Goal: Task Accomplishment & Management: Use online tool/utility

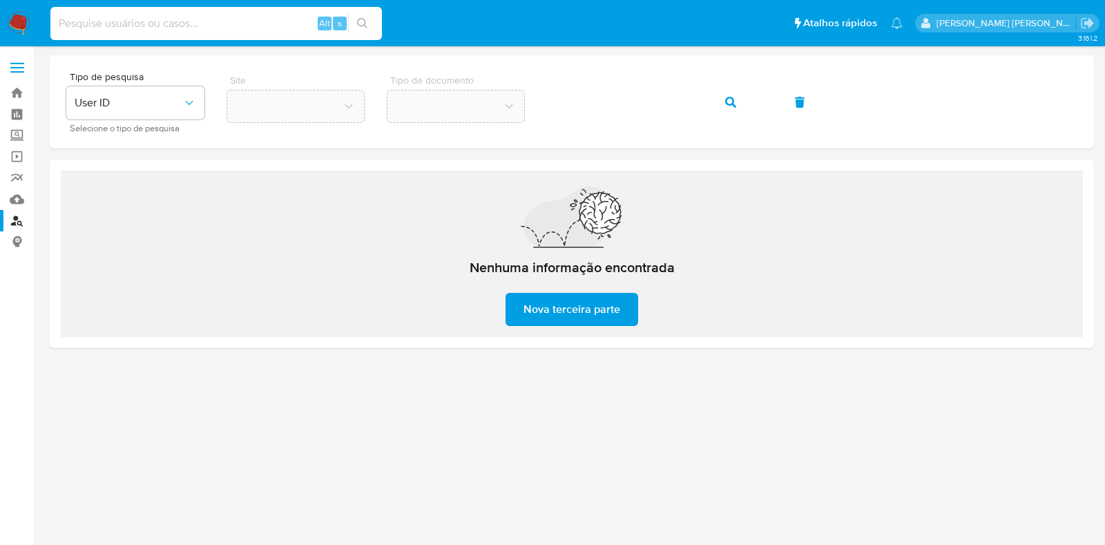
click at [190, 28] on input at bounding box center [216, 24] width 332 height 18
type input "1668119403"
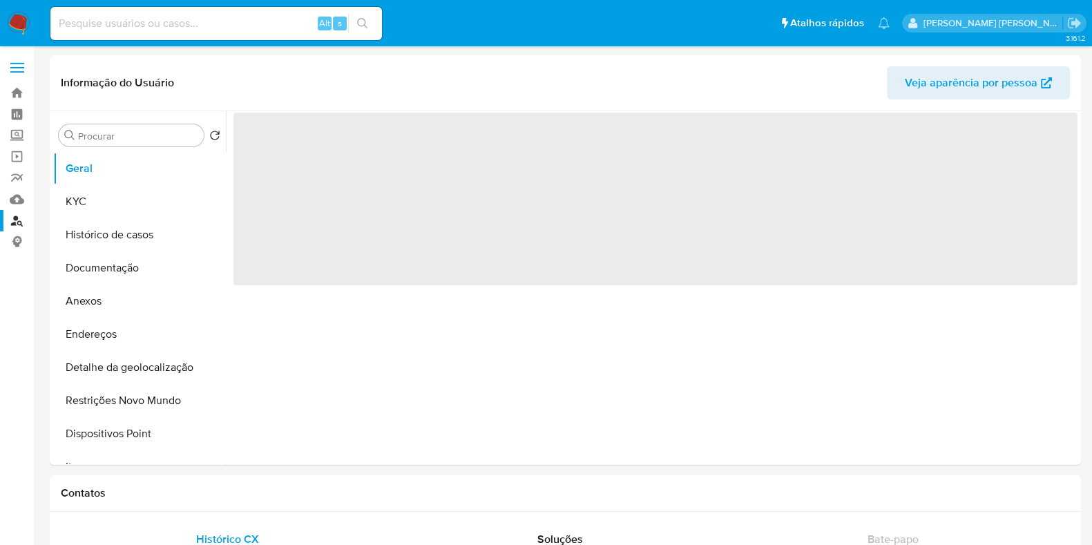
select select "10"
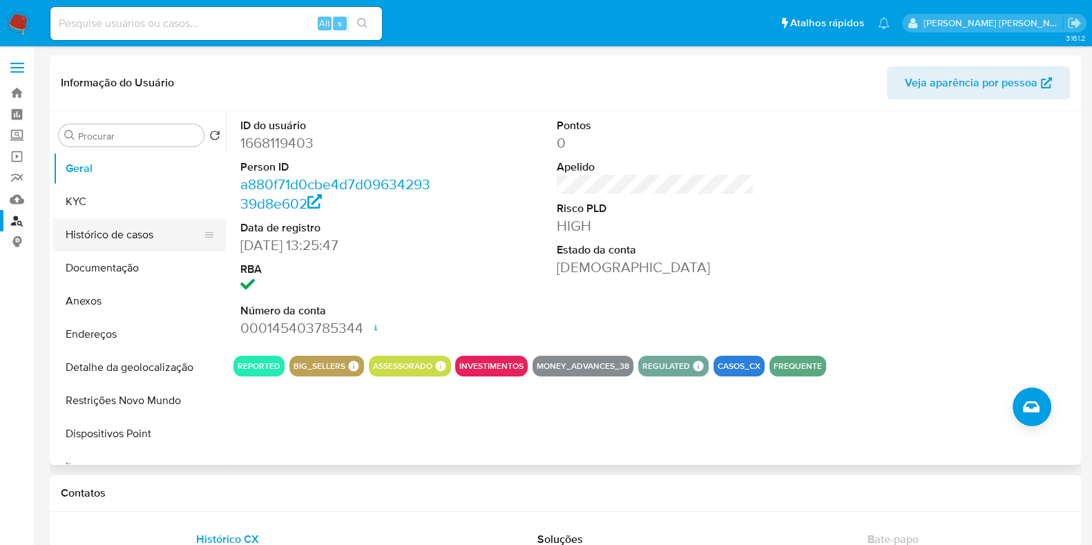
click at [148, 242] on button "Histórico de casos" at bounding box center [134, 234] width 162 height 33
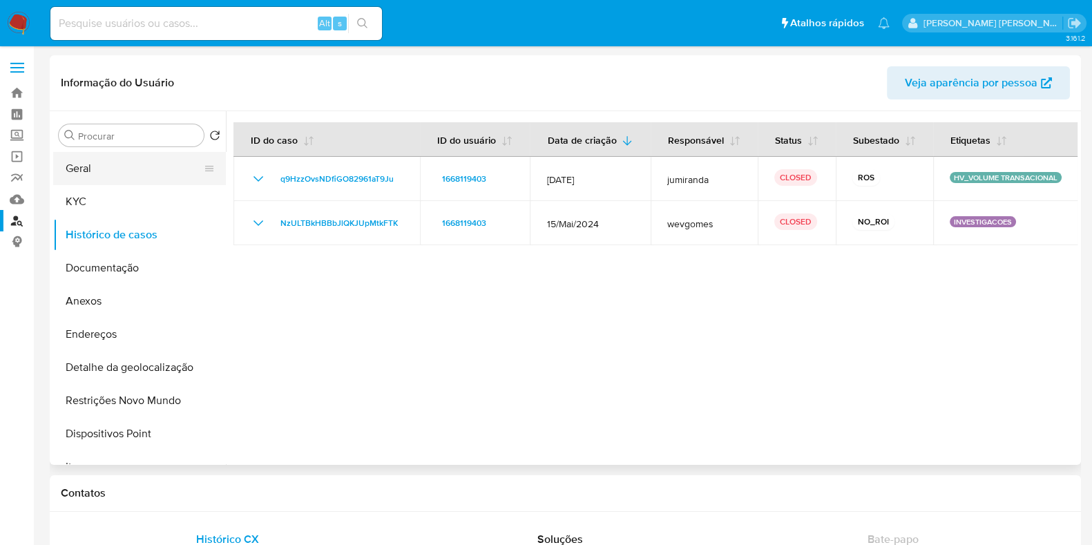
click at [92, 178] on button "Geral" at bounding box center [134, 168] width 162 height 33
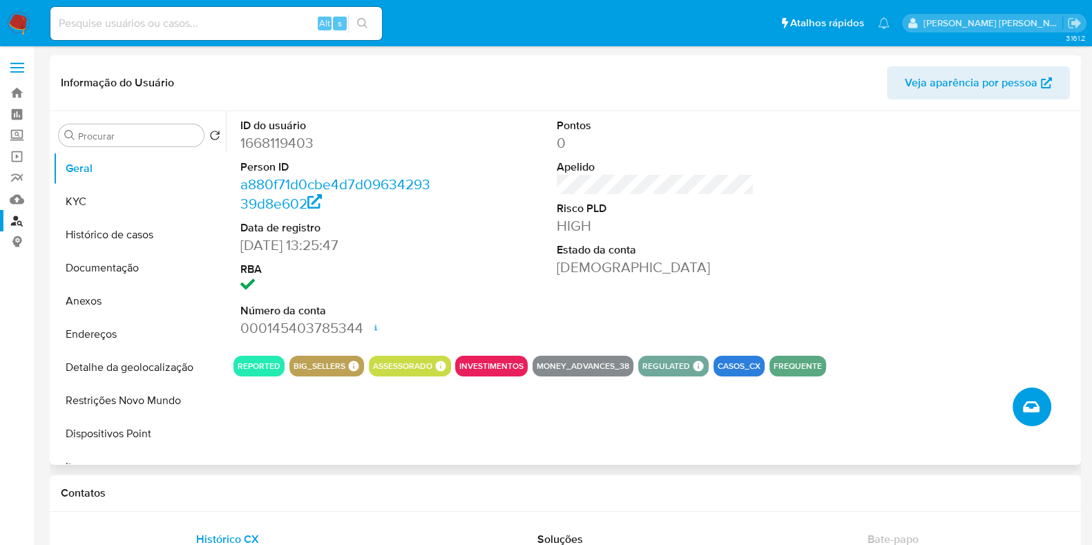
click at [1029, 409] on icon "Criar caso manual" at bounding box center [1031, 406] width 17 height 11
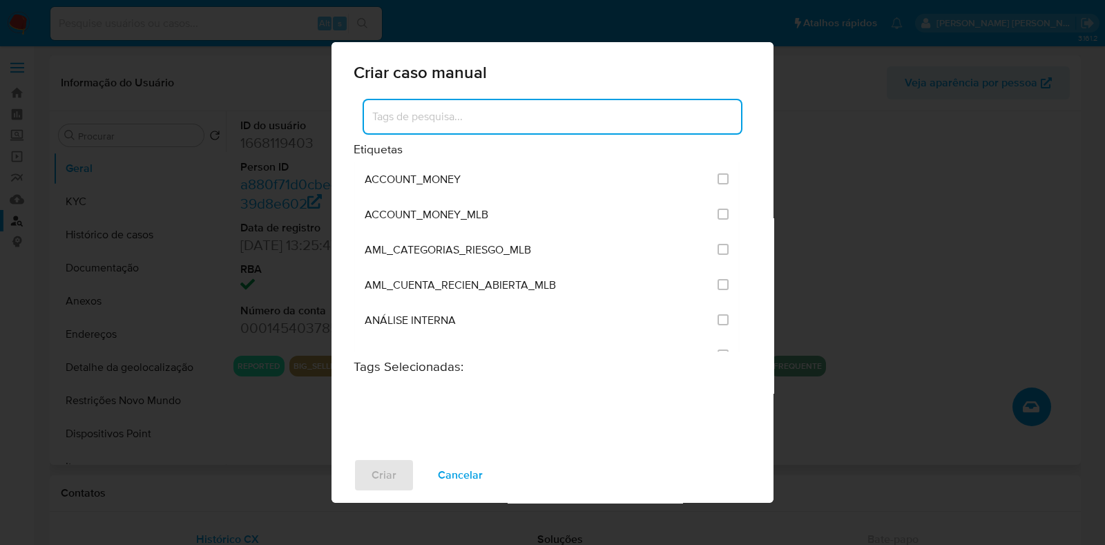
click at [614, 121] on input at bounding box center [552, 117] width 377 height 18
type input "a"
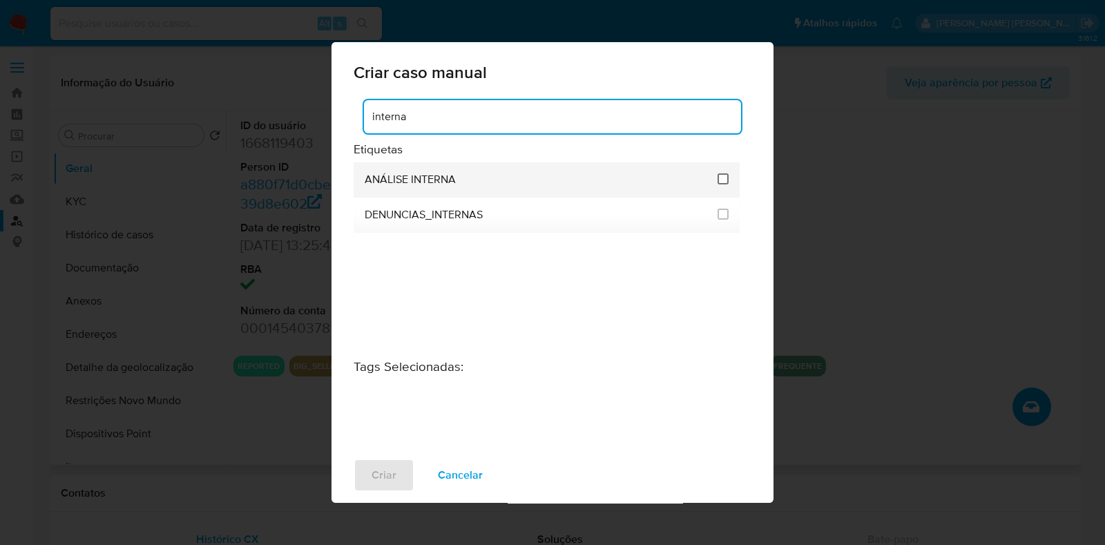
type input "interna"
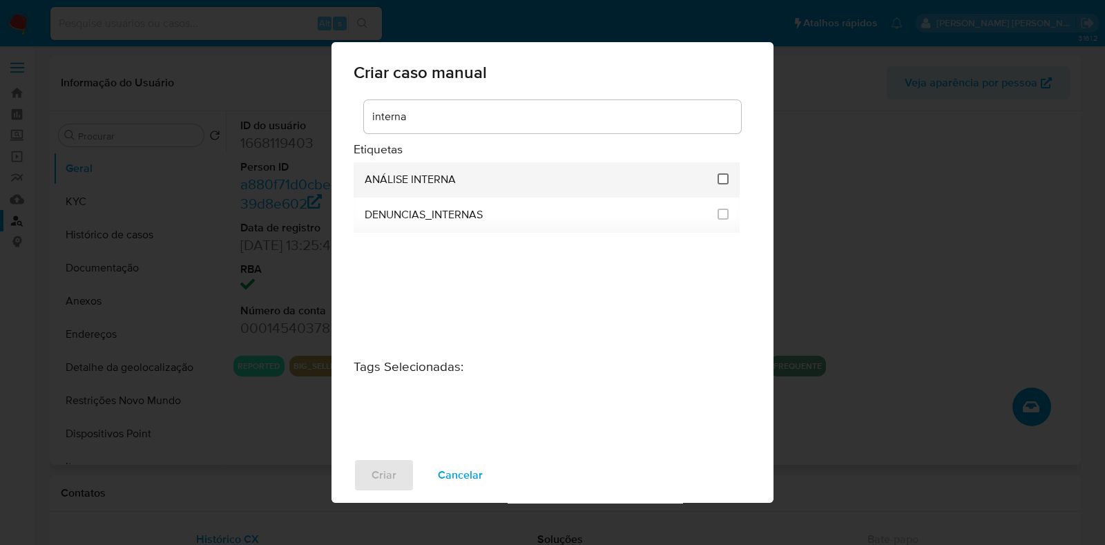
click at [725, 180] on input "1886" at bounding box center [723, 178] width 11 height 11
checkbox input "true"
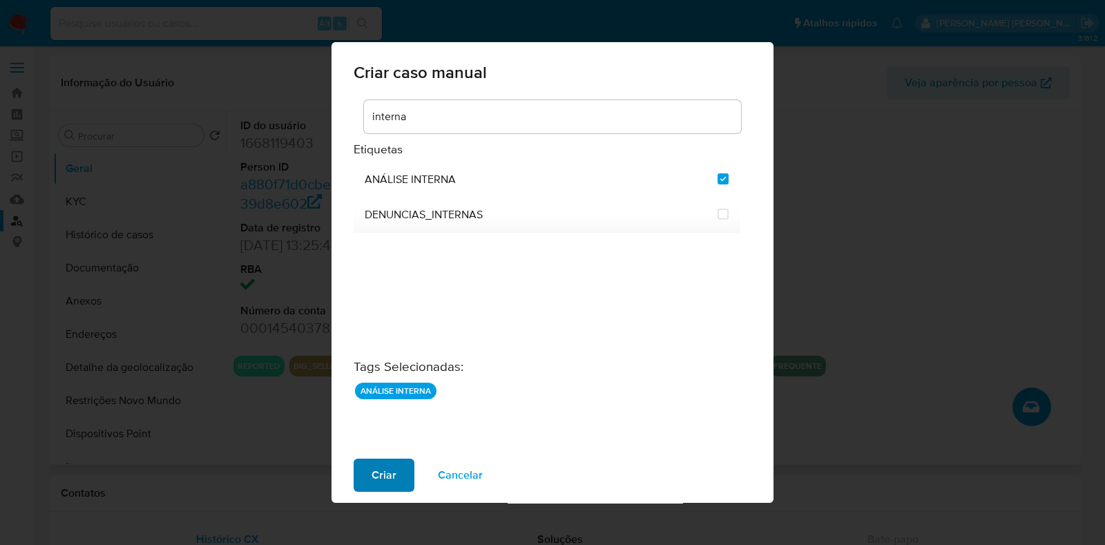
click at [383, 477] on span "Criar" at bounding box center [384, 475] width 25 height 30
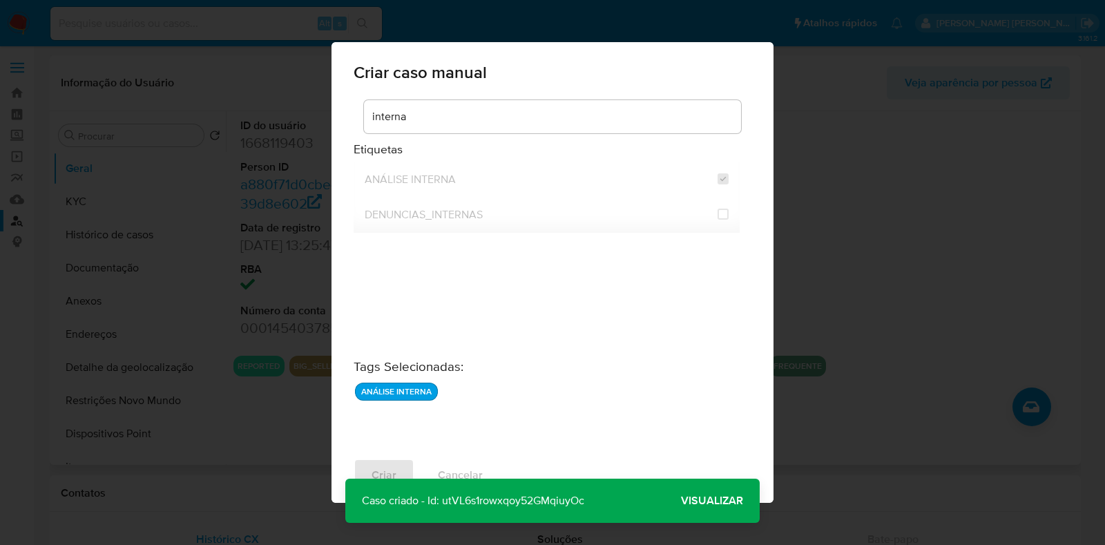
click at [704, 501] on span "Visualizar" at bounding box center [712, 501] width 62 height 0
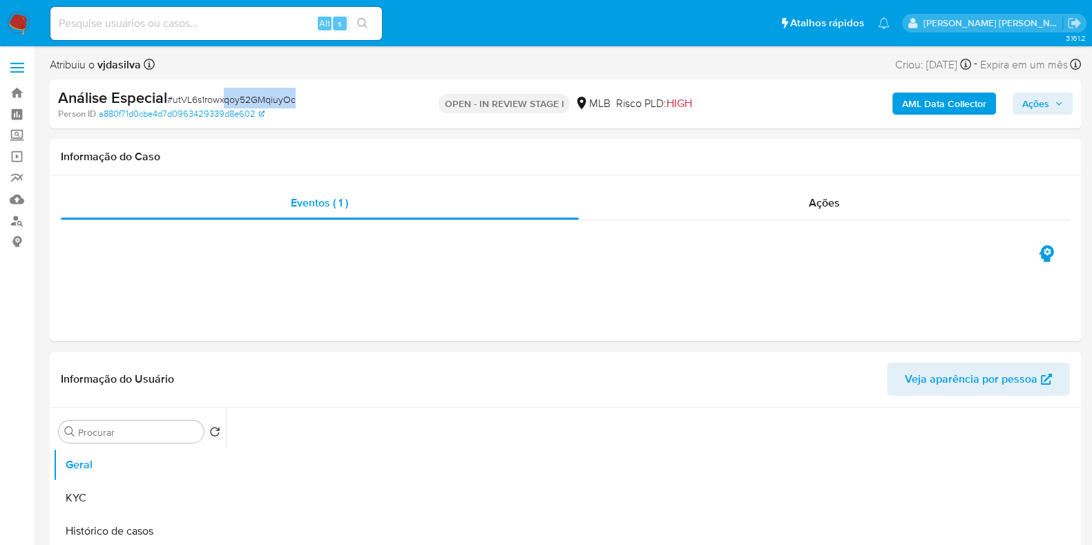
select select "10"
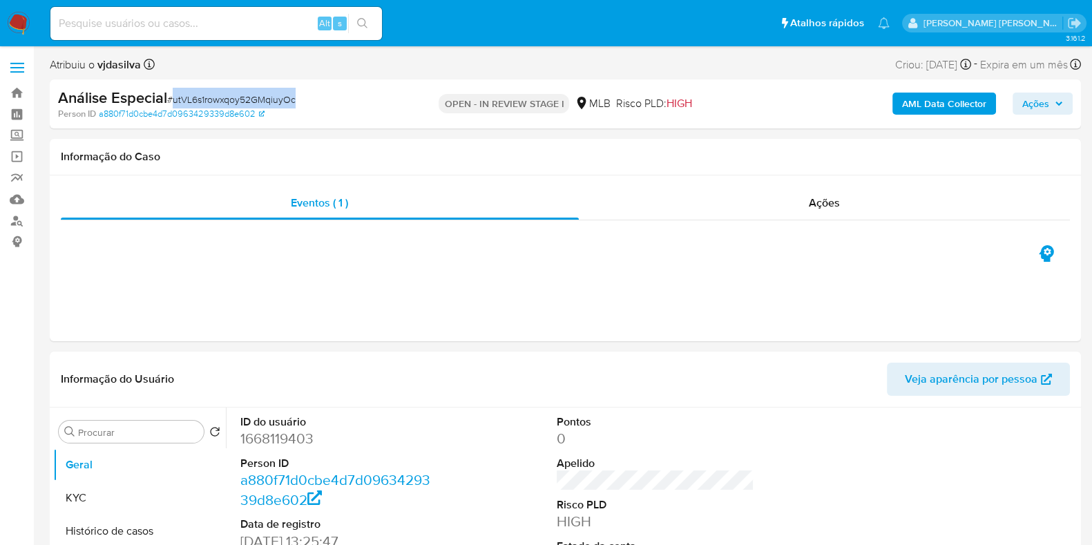
drag, startPoint x: 300, startPoint y: 103, endPoint x: 174, endPoint y: 102, distance: 125.7
click at [174, 102] on div "Análise Especial # utVL6s1rowxqoy52GMqiuyOc" at bounding box center [224, 98] width 333 height 21
copy span "utVL6s1rowxqoy52GMqiuyOc"
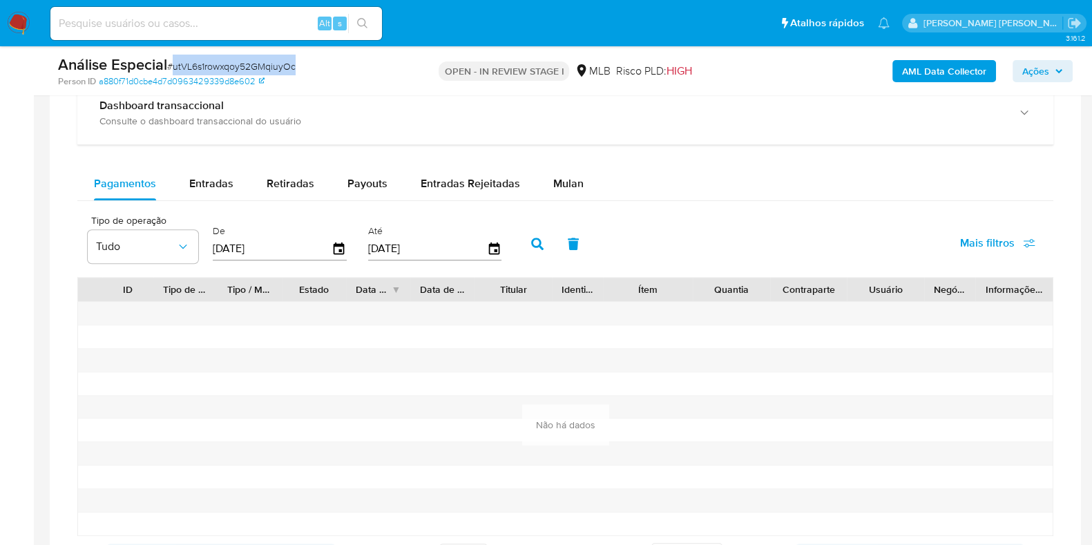
scroll to position [1094, 0]
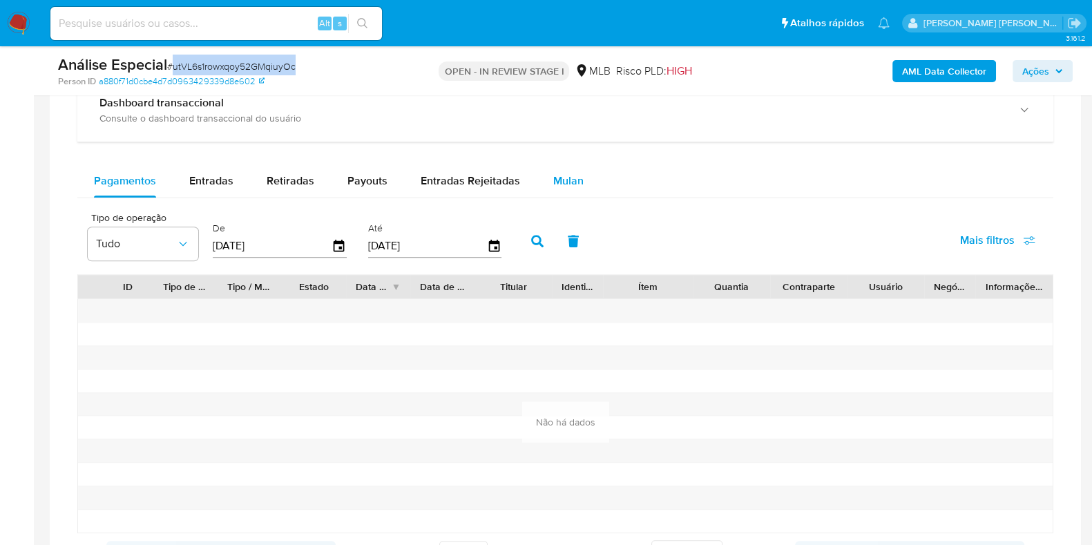
click at [566, 176] on span "Mulan" at bounding box center [568, 181] width 30 height 16
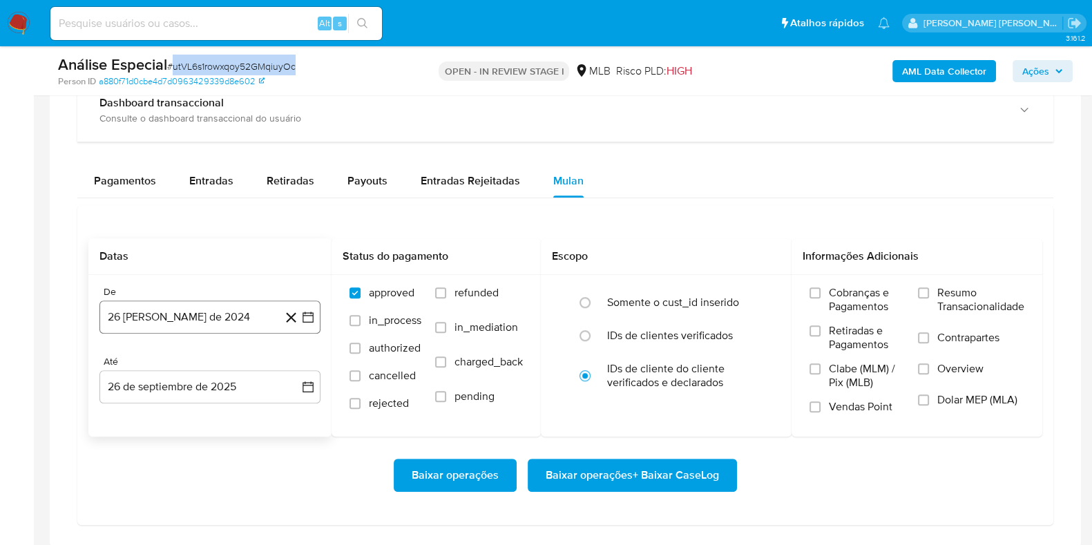
click at [182, 318] on button "26 de agosto de 2024" at bounding box center [209, 316] width 221 height 33
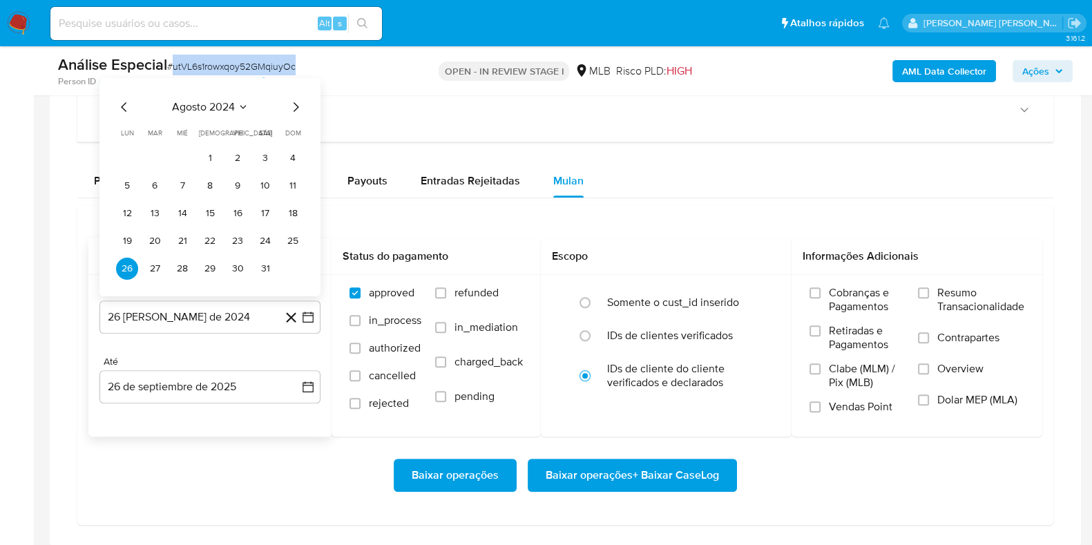
click at [239, 102] on icon "Seleccionar mes y año" at bounding box center [243, 107] width 11 height 11
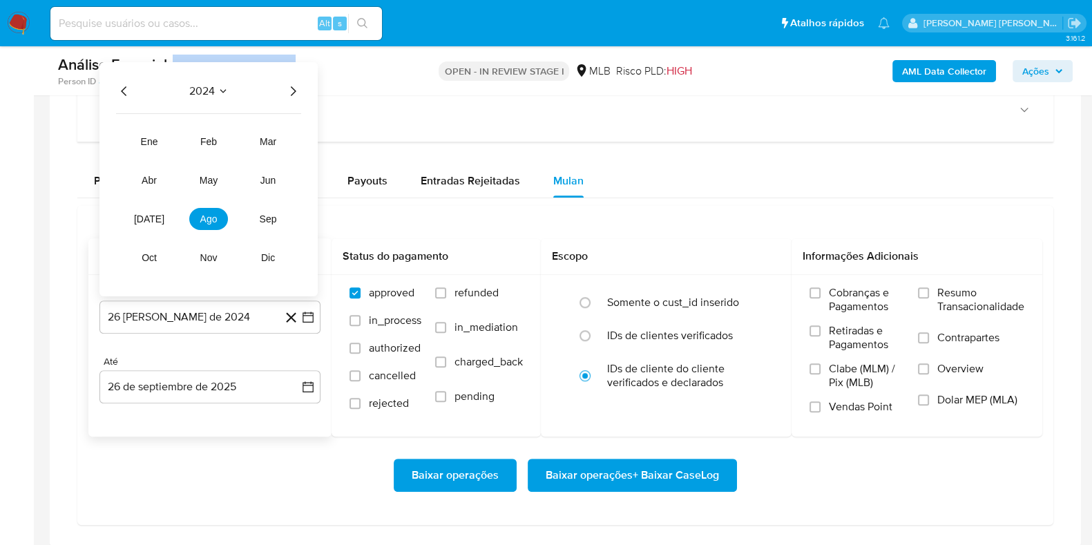
click at [289, 93] on icon "Año siguiente" at bounding box center [293, 91] width 17 height 17
click at [219, 221] on button "ago" at bounding box center [208, 219] width 39 height 22
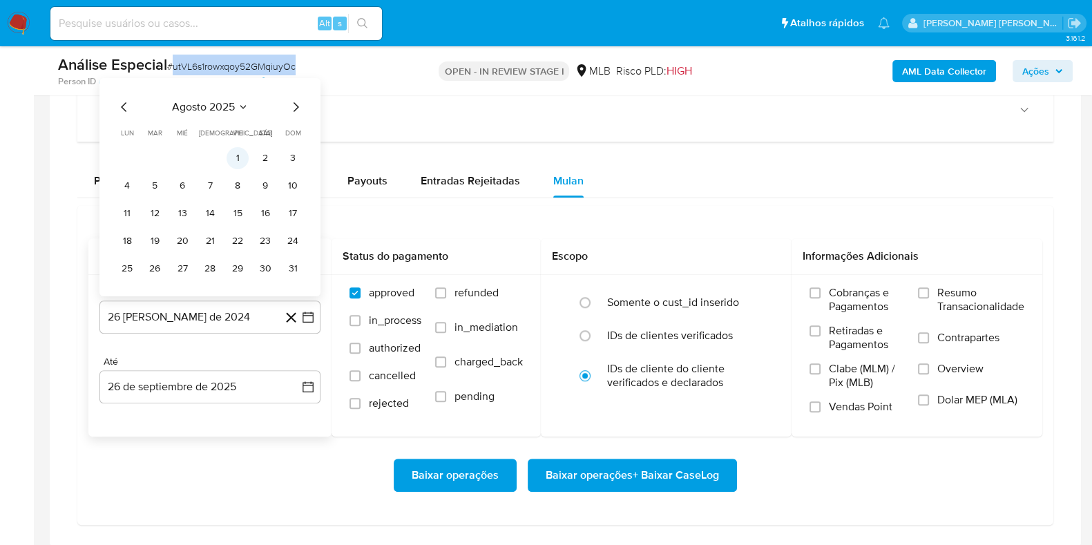
click at [240, 155] on button "1" at bounding box center [238, 158] width 22 height 22
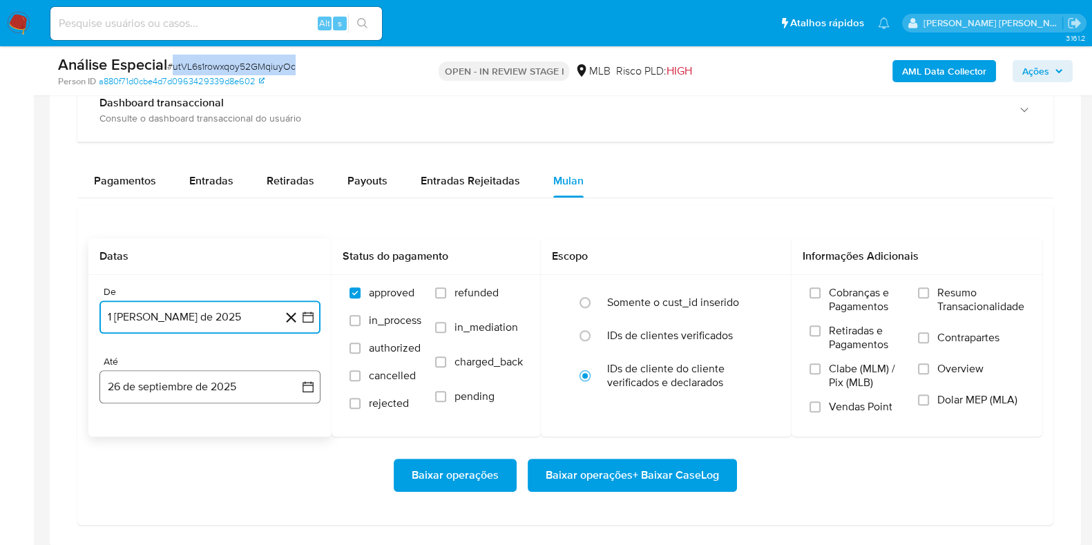
click at [251, 387] on button "26 de septiembre de 2025" at bounding box center [209, 386] width 221 height 33
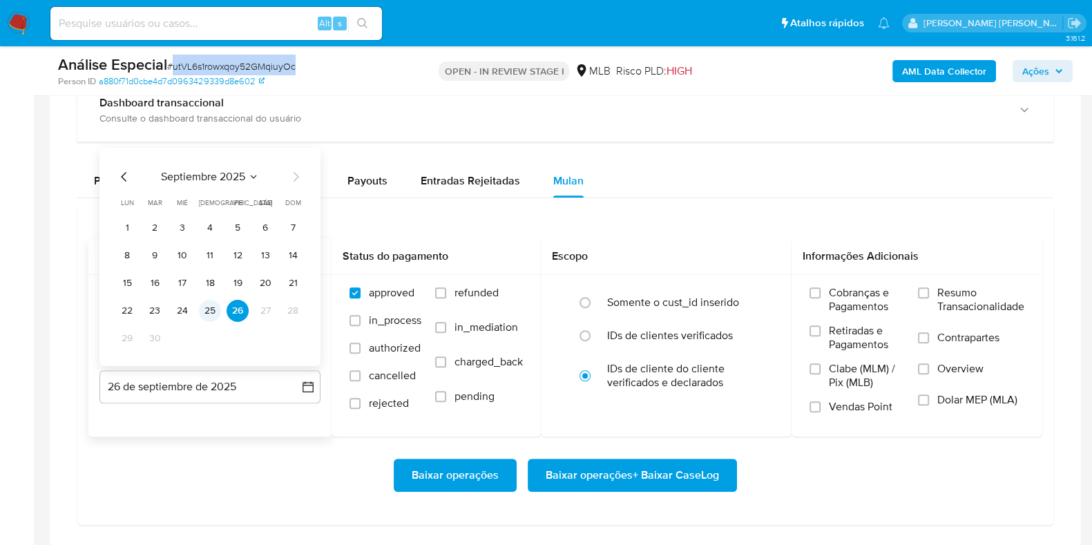
click at [209, 306] on button "25" at bounding box center [210, 311] width 22 height 22
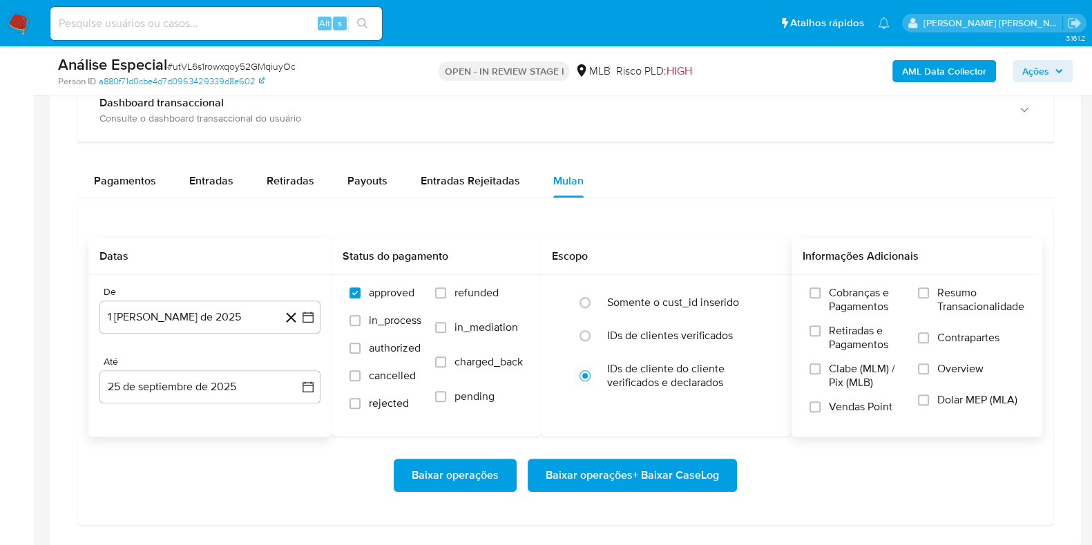
click at [946, 303] on span "Resumo Transacionalidade" at bounding box center [980, 300] width 87 height 28
click at [929, 298] on input "Resumo Transacionalidade" at bounding box center [923, 292] width 11 height 11
click at [937, 339] on span "Contrapartes" at bounding box center [968, 338] width 62 height 14
click at [929, 339] on input "Contrapartes" at bounding box center [923, 337] width 11 height 11
click at [672, 471] on span "Baixar operações + Baixar CaseLog" at bounding box center [632, 475] width 173 height 30
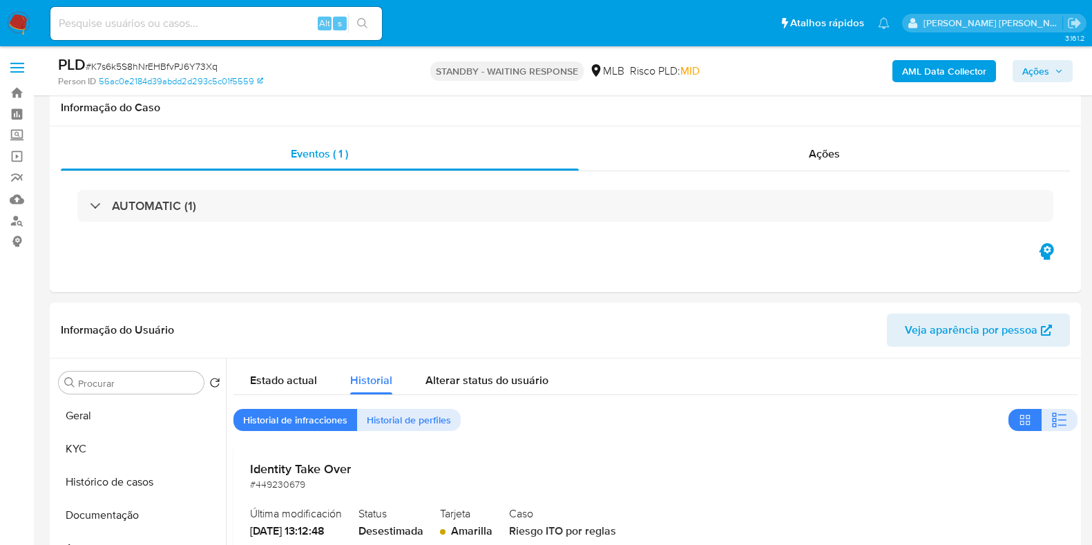
select select "10"
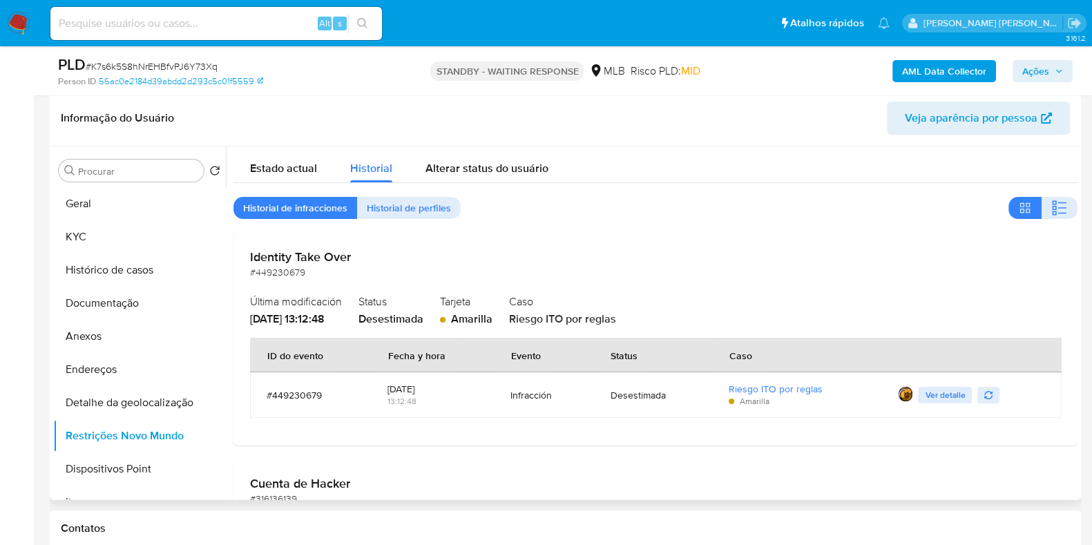
scroll to position [212, 0]
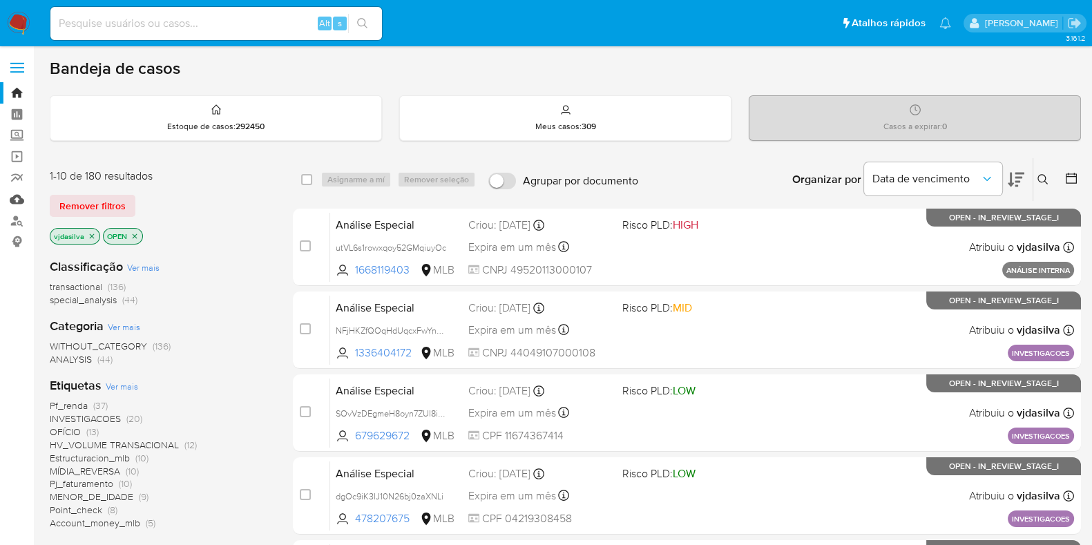
click at [15, 200] on link "Mulan" at bounding box center [82, 199] width 164 height 21
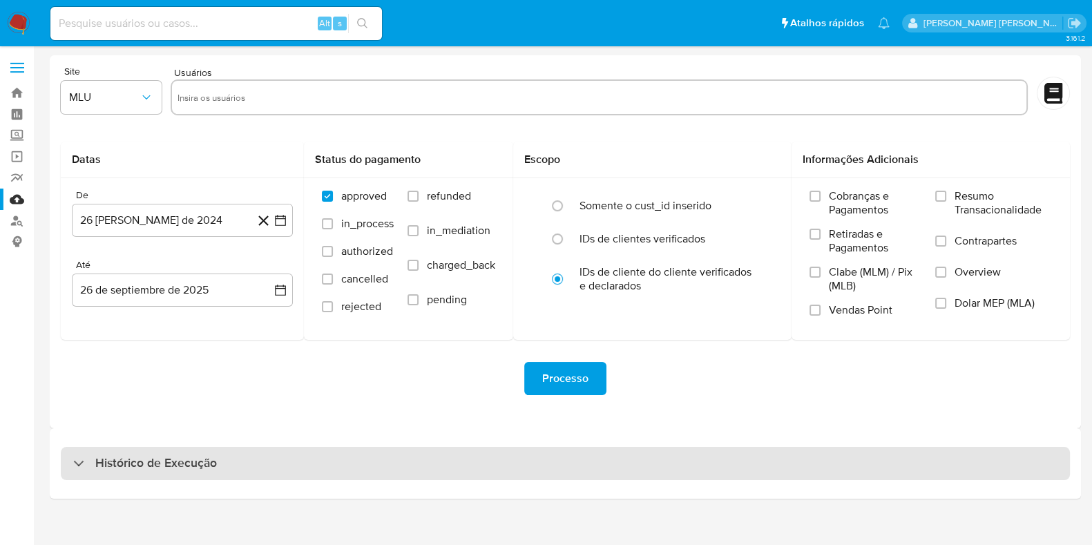
click at [397, 466] on div "Histórico de Execução" at bounding box center [565, 463] width 1009 height 33
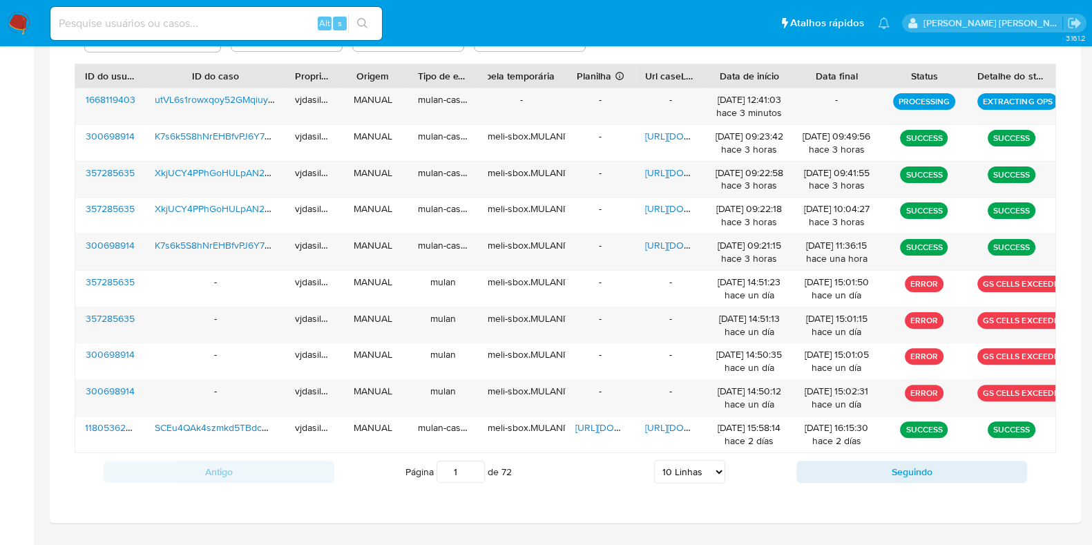
scroll to position [508, 0]
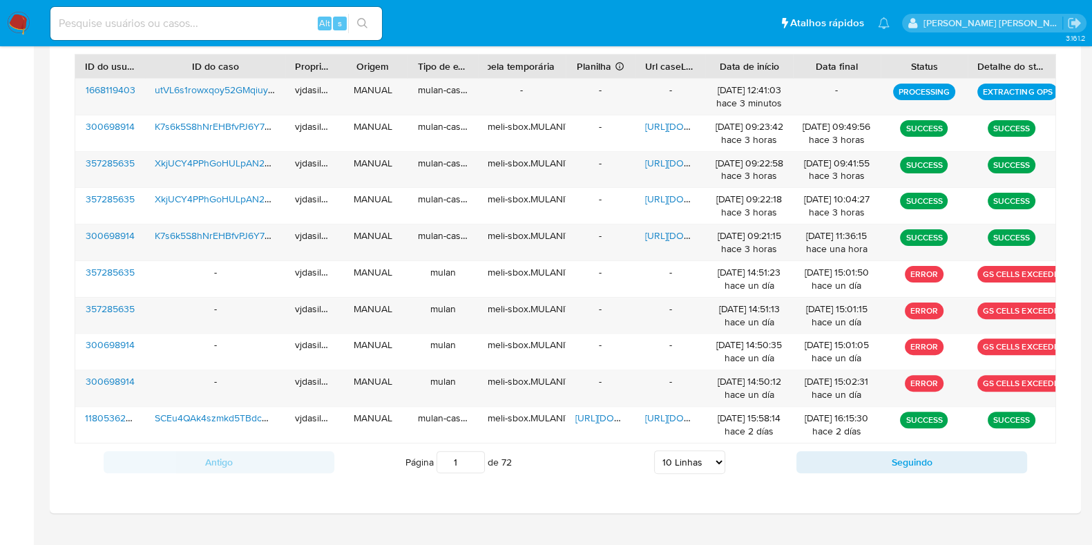
click at [666, 459] on select "5 Linhas 10 Linhas 20 Linhas 25 Linhas 50 Linhas 100 Linhas" at bounding box center [689, 461] width 71 height 23
select select "100"
click at [654, 450] on select "5 Linhas 10 Linhas 20 Linhas 25 Linhas 50 Linhas 100 Linhas" at bounding box center [689, 461] width 71 height 23
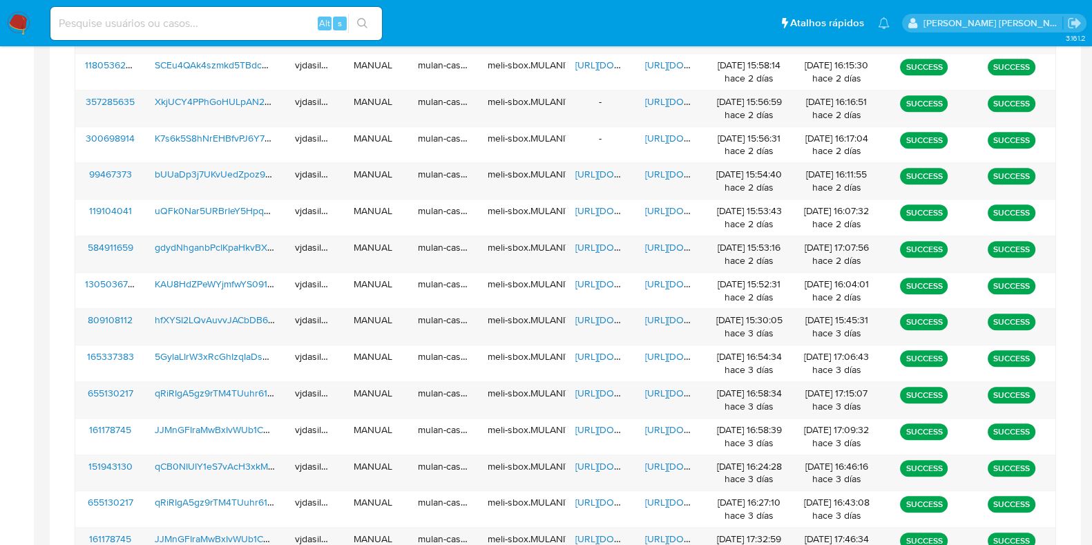
scroll to position [870, 0]
